Goal: Find contact information: Find contact information

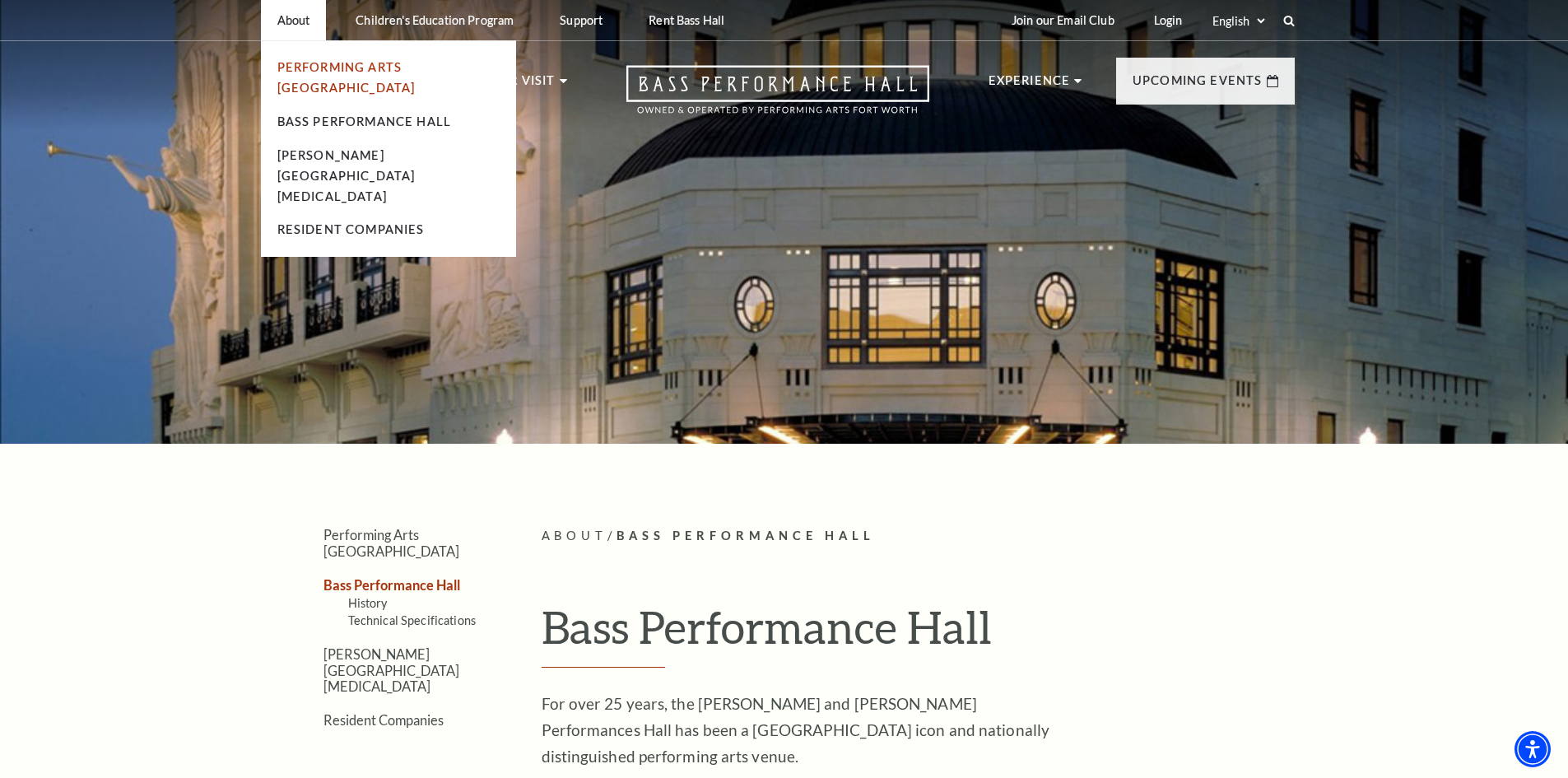
click at [309, 62] on link "Performing Arts [GEOGRAPHIC_DATA]" at bounding box center [347, 77] width 139 height 35
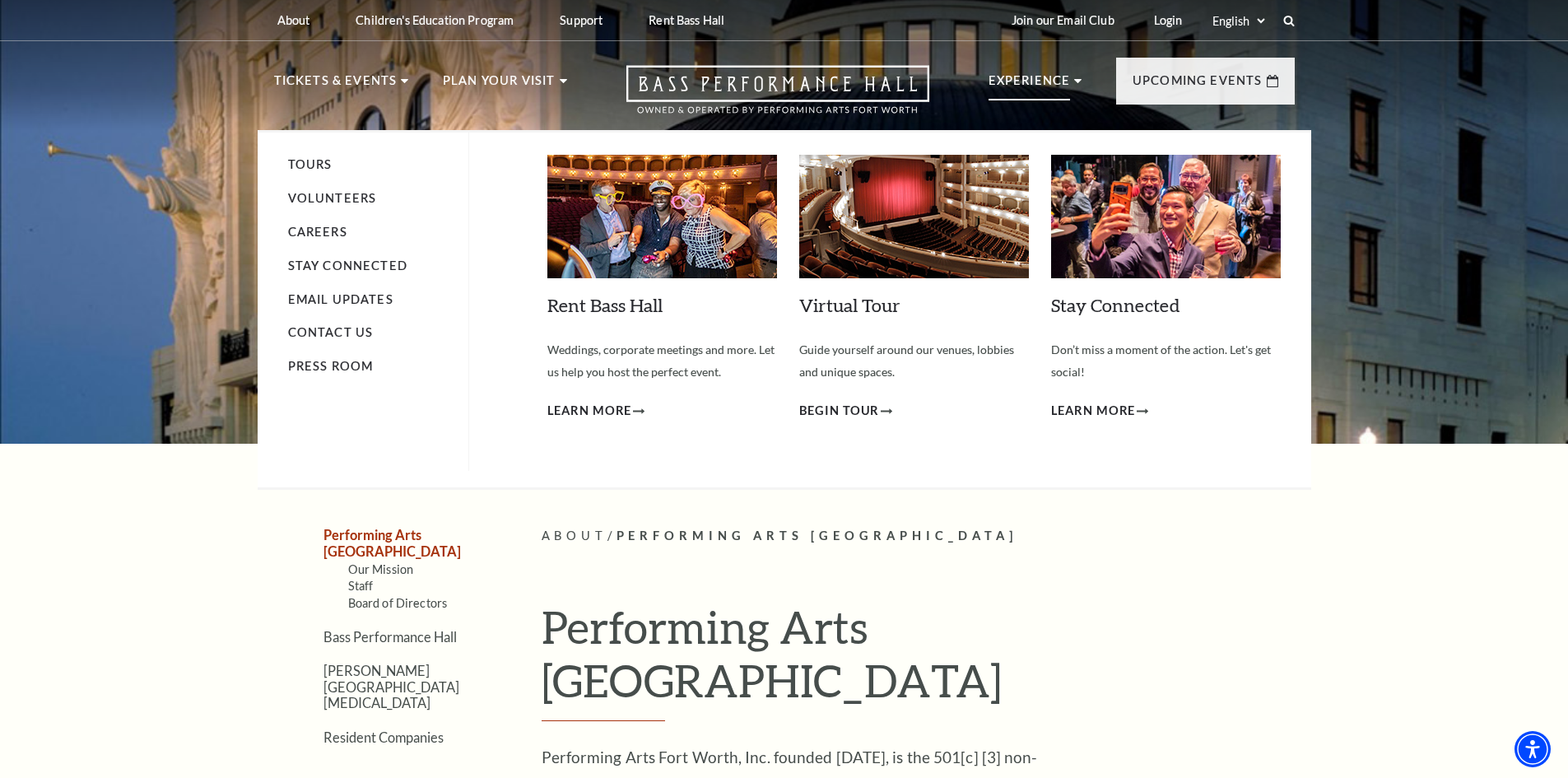
click at [1004, 79] on p "Experience" at bounding box center [1030, 85] width 82 height 30
